Goal: Task Accomplishment & Management: Complete application form

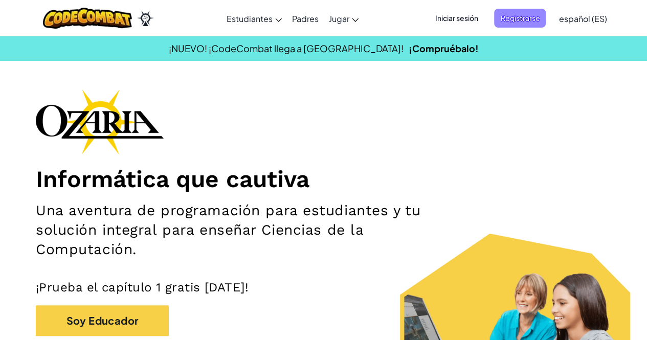
click at [516, 20] on span "Registrarse" at bounding box center [520, 18] width 52 height 19
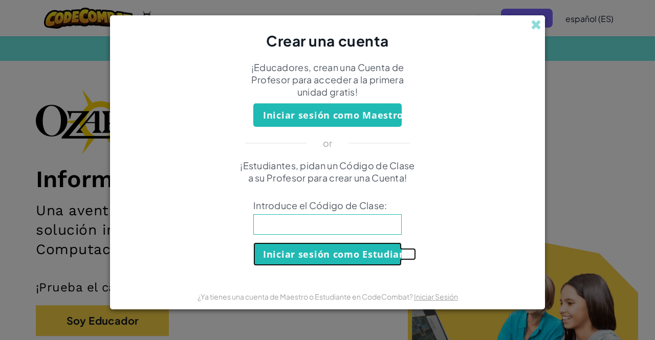
click at [355, 253] on button "Iniciar sesión como Estudiante" at bounding box center [327, 255] width 148 height 24
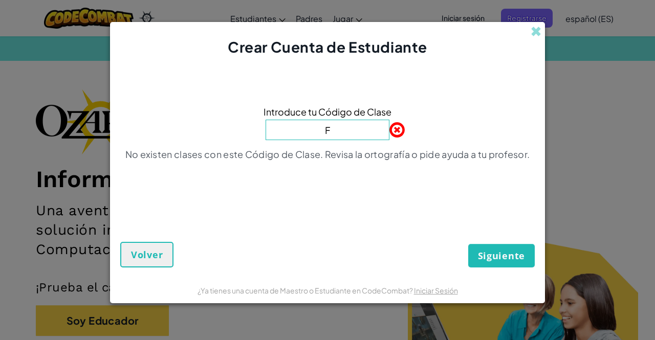
type input "FloorBurnNight"
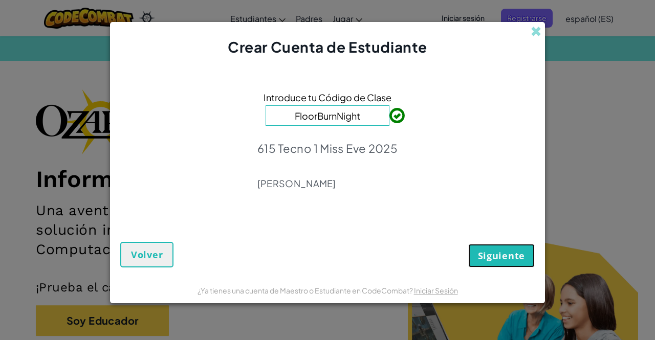
click at [489, 250] on span "Siguiente" at bounding box center [501, 256] width 47 height 12
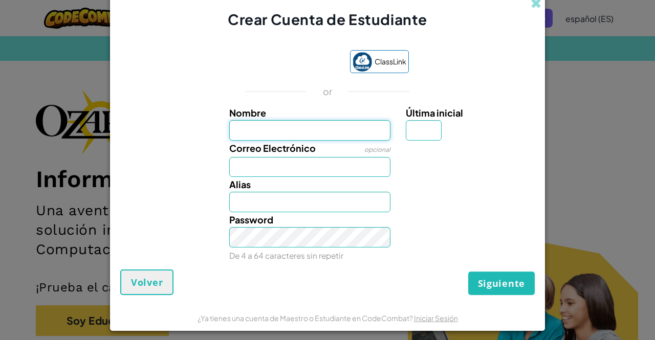
click at [364, 126] on input "Nombre" at bounding box center [310, 130] width 162 height 20
click at [249, 173] on input "Correo Electrónico" at bounding box center [310, 167] width 162 height 20
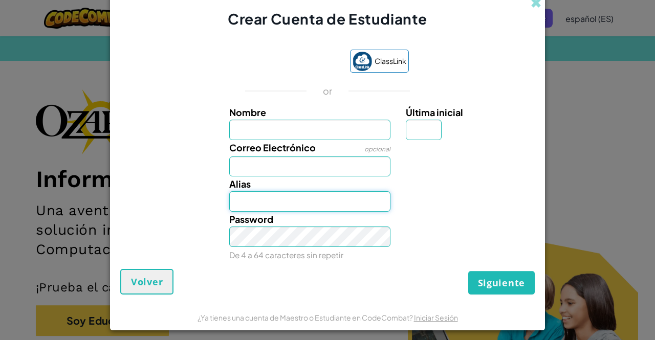
type input "[PERSON_NAME]"
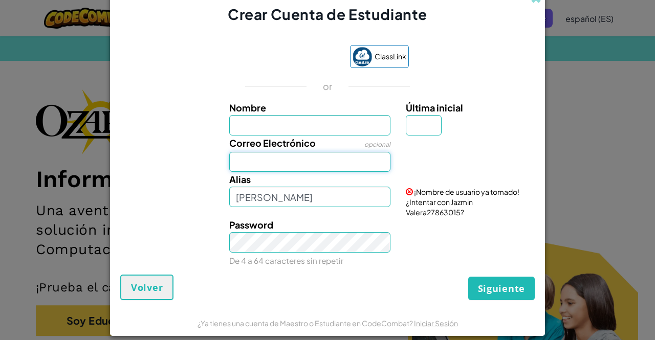
scroll to position [0, 0]
click at [341, 154] on input "Correo Electrónico" at bounding box center [310, 162] width 162 height 20
type input "[EMAIL_ADDRESS][DOMAIN_NAME]"
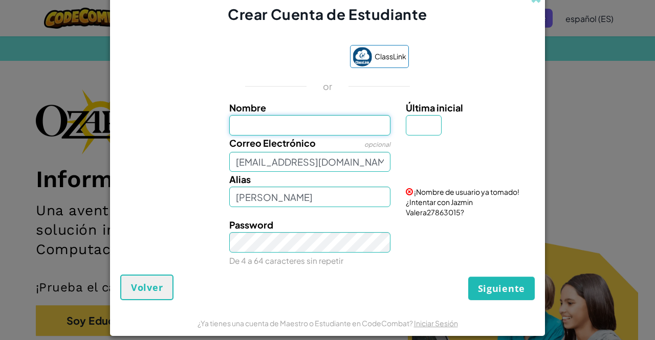
type input "[PERSON_NAME]"
type input "V"
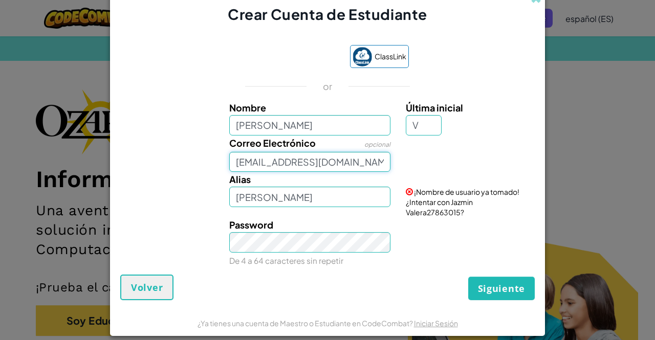
type input "NydiaV"
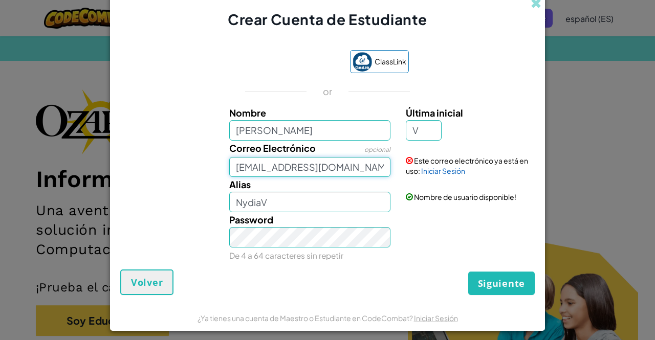
scroll to position [5, 0]
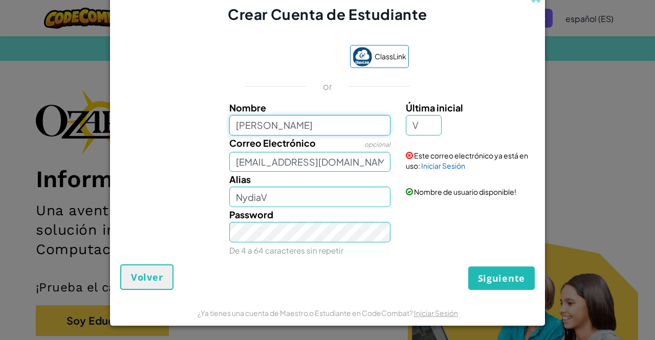
click at [324, 126] on input "[PERSON_NAME]" at bounding box center [310, 125] width 162 height 20
type input "N"
type input "[PERSON_NAME]"
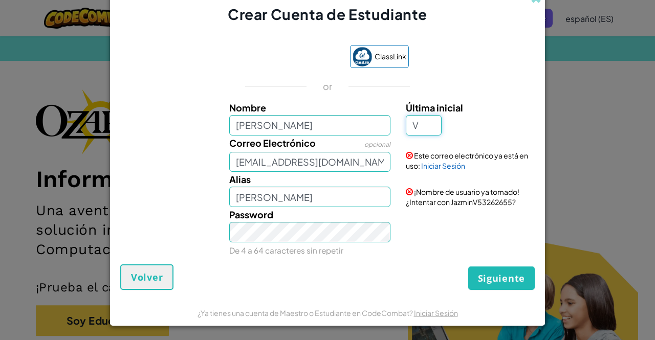
click at [426, 120] on input "V" at bounding box center [424, 125] width 36 height 20
type input "H"
click at [343, 204] on input "[PERSON_NAME]" at bounding box center [310, 197] width 162 height 20
click at [390, 244] on div "Password De 4 a 64 caracteres sin repetir" at bounding box center [310, 232] width 177 height 51
click at [338, 194] on input "[PERSON_NAME]" at bounding box center [310, 197] width 162 height 20
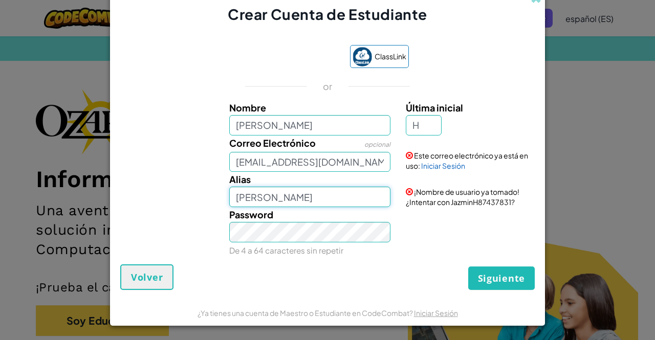
type input "[PERSON_NAME]"
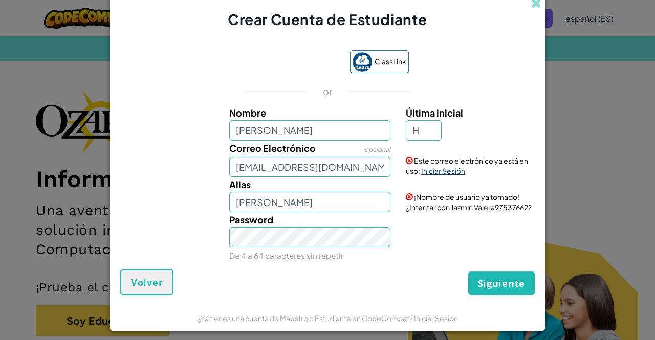
click at [448, 167] on link "Iniciar Sesión" at bounding box center [443, 170] width 44 height 9
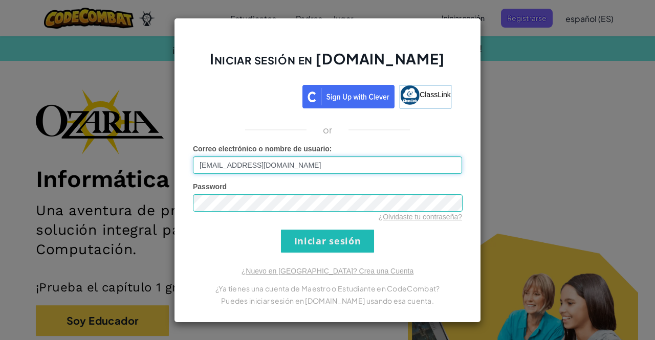
type input "[PERSON_NAME]"
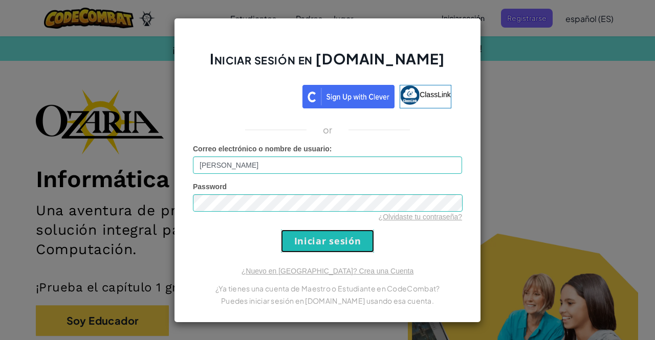
click at [330, 235] on input "Iniciar sesión" at bounding box center [327, 241] width 93 height 23
